Goal: Task Accomplishment & Management: Manage account settings

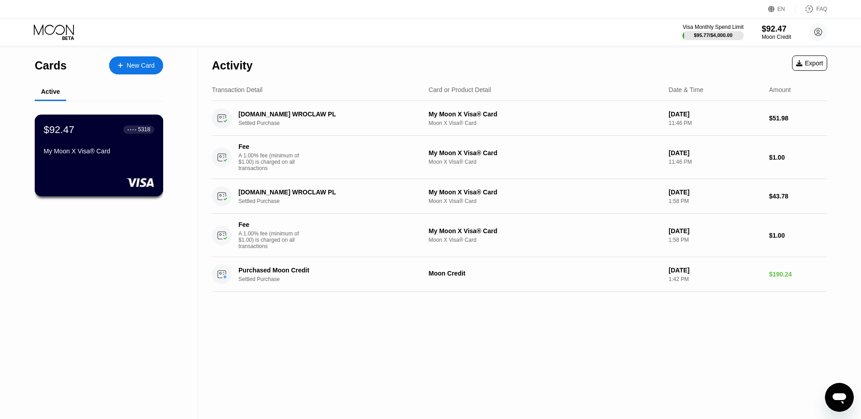
click at [156, 134] on div "$92.47 ● ● ● ● 5318 My Moon X Visa® Card" at bounding box center [99, 155] width 129 height 82
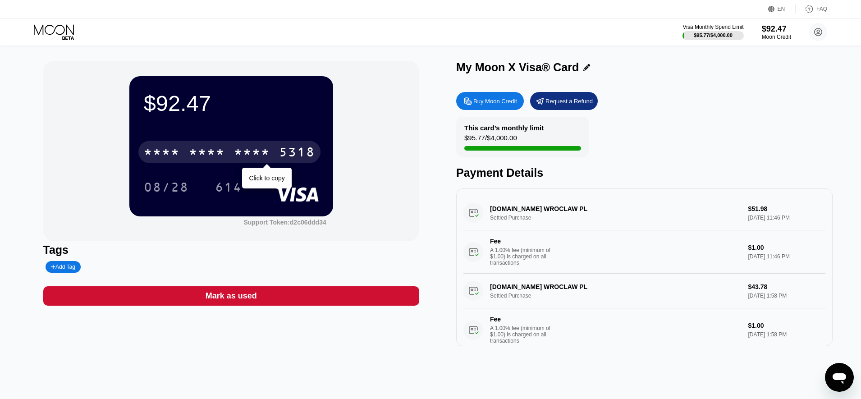
click at [233, 180] on div "* * * * * * * * * * * * 5318 Click to copy 08/28 614" at bounding box center [231, 160] width 175 height 53
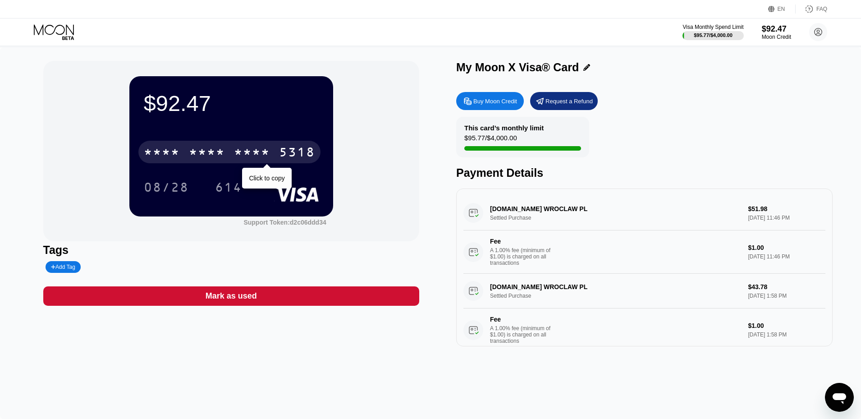
click at [255, 156] on div "* * * *" at bounding box center [252, 153] width 36 height 14
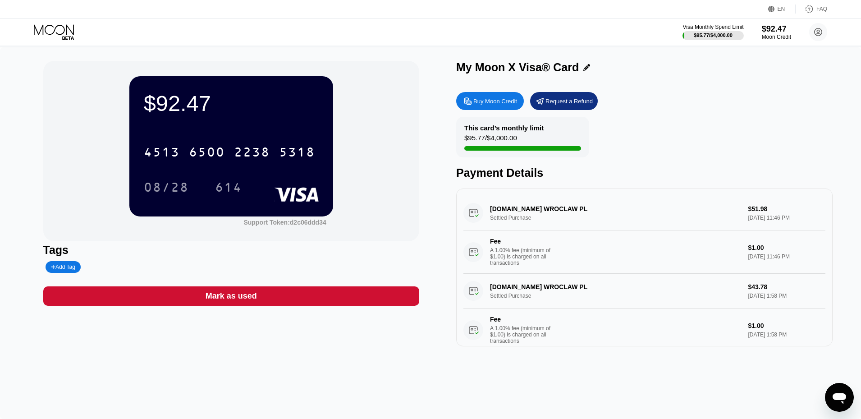
click at [366, 94] on div "$92.47 4513 6500 2238 5318 08/28 614 Support Token: d2c06ddd34" at bounding box center [231, 151] width 376 height 180
click at [69, 96] on div "$92.47 4513 6500 2238 5318 08/28 614 Support Token: d2c06ddd34" at bounding box center [231, 151] width 376 height 180
click at [164, 190] on div "08/28" at bounding box center [166, 188] width 45 height 14
click at [96, 96] on div "$92.47 4513 6500 2238 5318 08/28 614 Support Token: d2c06ddd34" at bounding box center [231, 151] width 376 height 180
click at [161, 191] on div "08/28" at bounding box center [166, 188] width 45 height 14
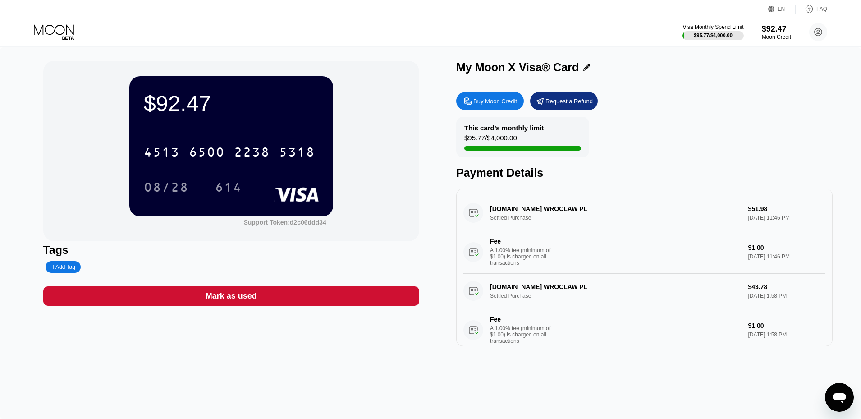
click at [368, 59] on div "$92.47 4513 6500 2238 5318 08/28 614 Support Token: d2c06ddd34 Tags Add Tag Mar…" at bounding box center [430, 232] width 861 height 371
click at [165, 187] on div "08/28" at bounding box center [166, 188] width 45 height 14
click at [293, 137] on div "[CREDIT_CARD_NUMBER]" at bounding box center [231, 149] width 175 height 31
